Goal: Find contact information: Find contact information

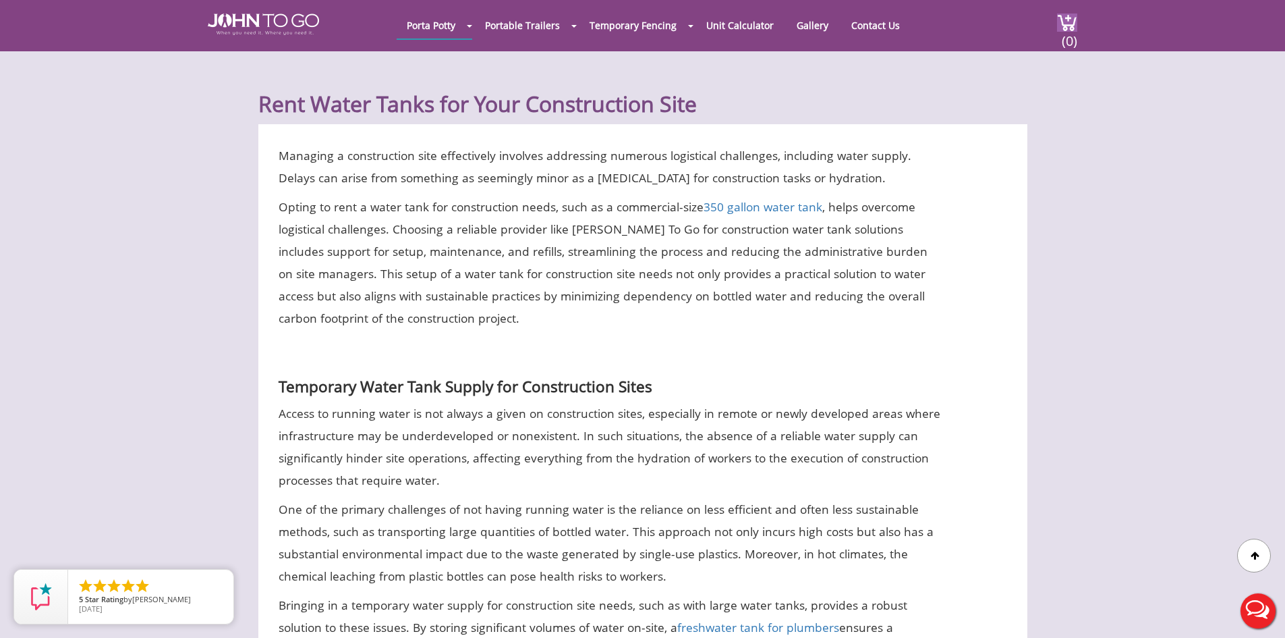
scroll to position [539, 0]
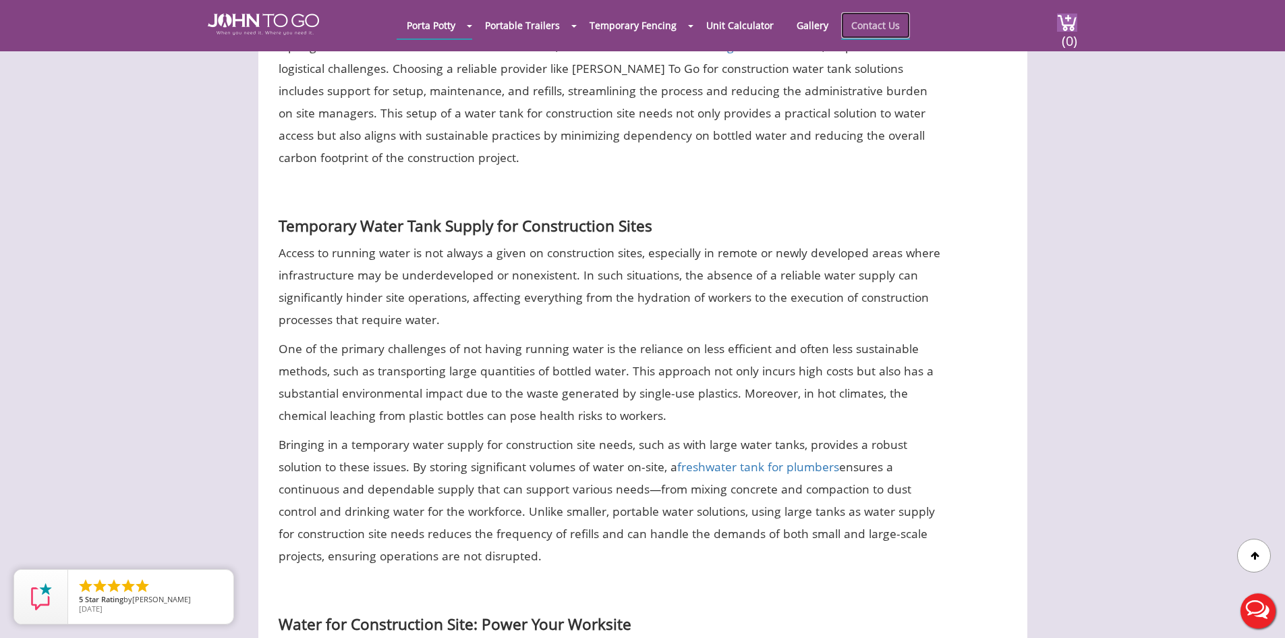
click at [893, 21] on link "Contact Us" at bounding box center [875, 25] width 69 height 26
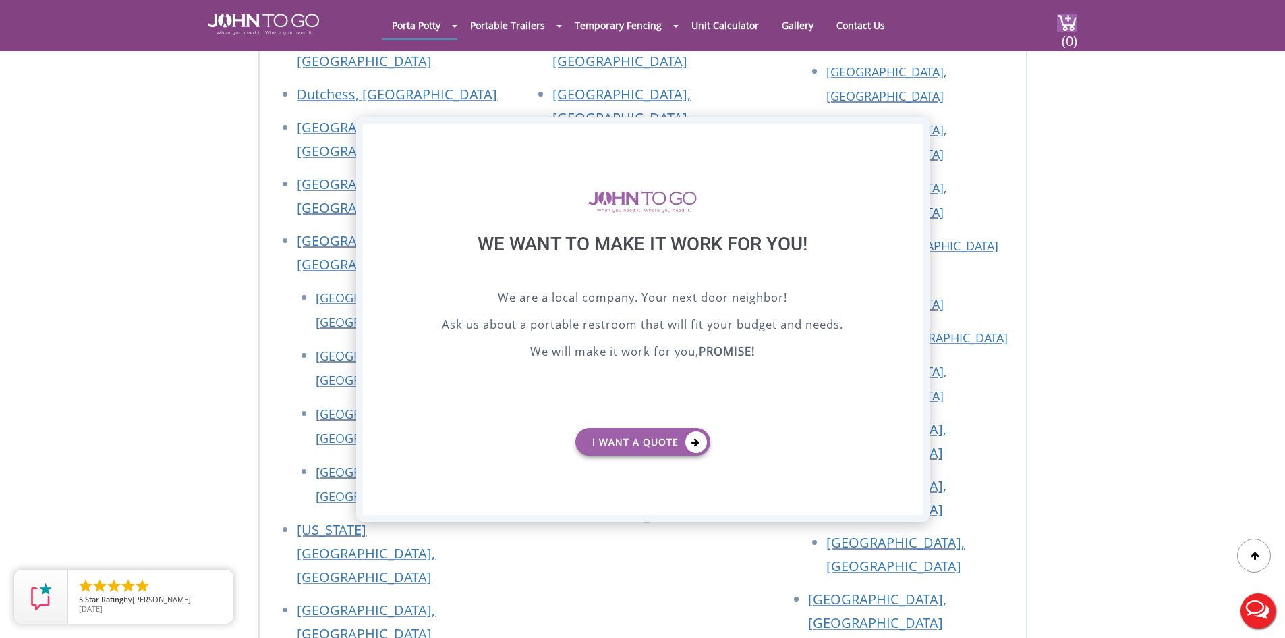
click at [909, 135] on div "X" at bounding box center [911, 134] width 21 height 23
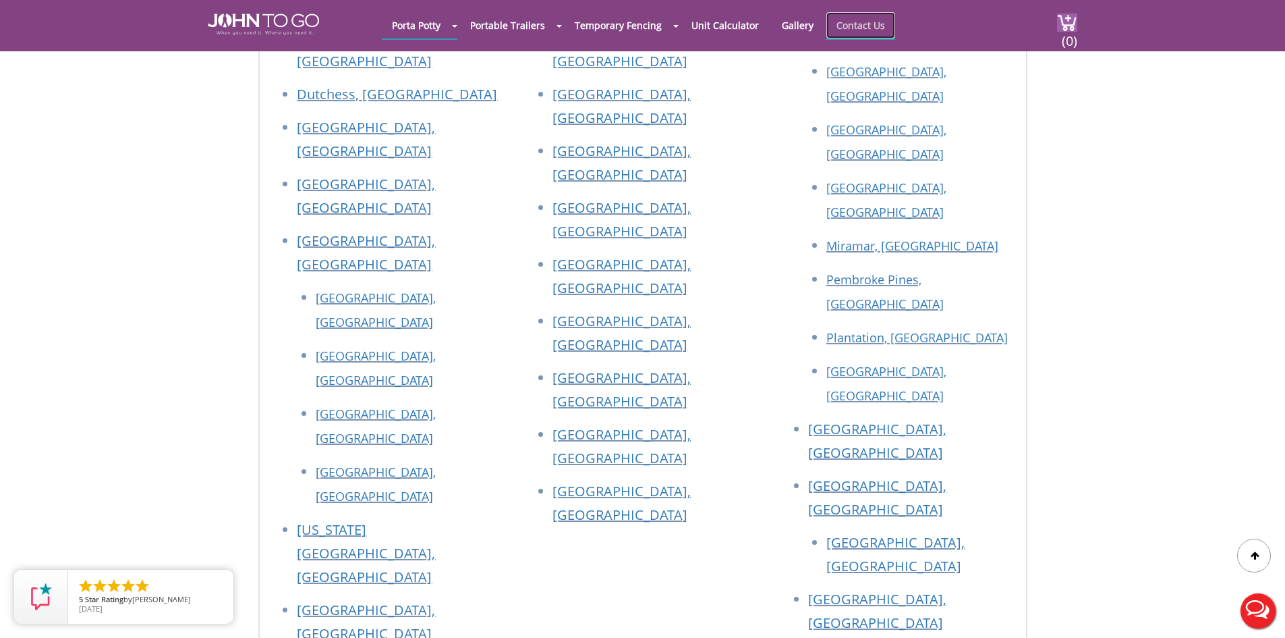
click at [859, 32] on link "Contact Us" at bounding box center [860, 25] width 69 height 26
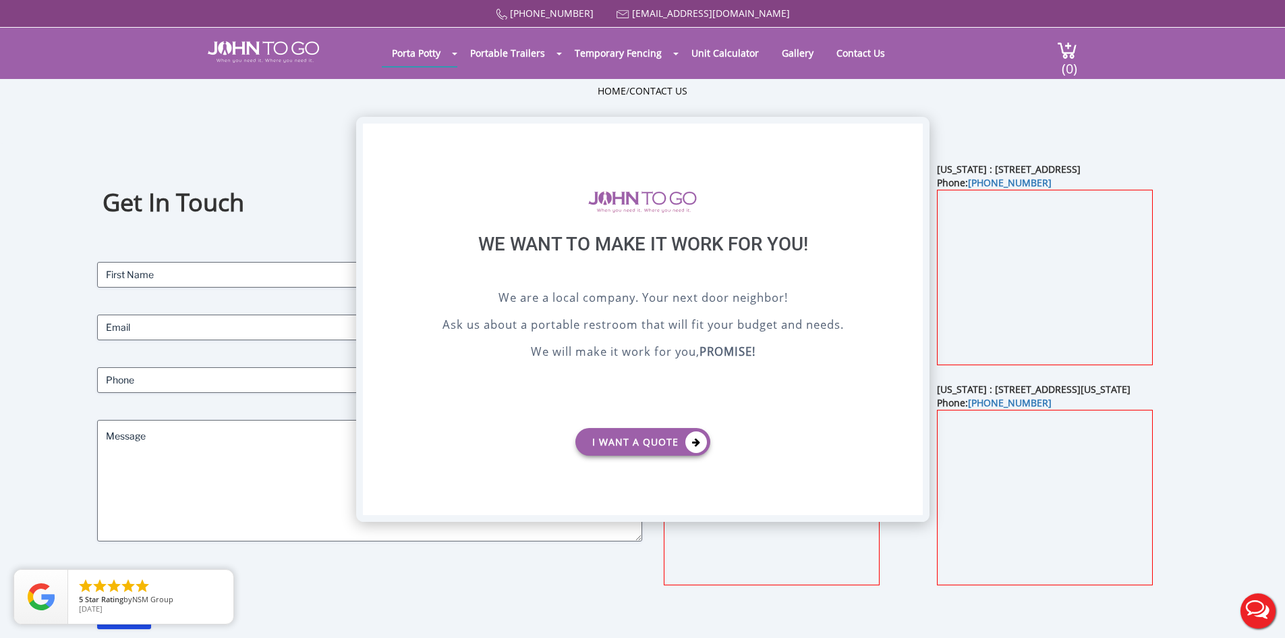
click at [916, 128] on div "X" at bounding box center [911, 134] width 21 height 23
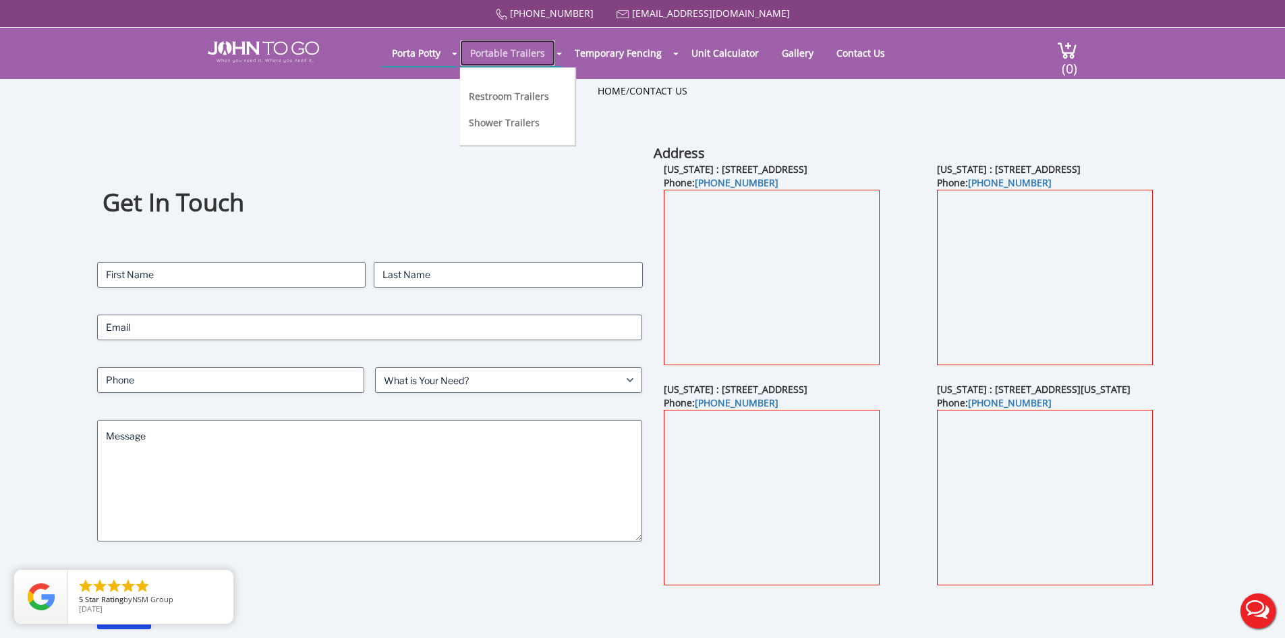
click at [510, 61] on link "Portable Trailers" at bounding box center [507, 53] width 95 height 26
